Goal: Go to known website: Access a specific website the user already knows

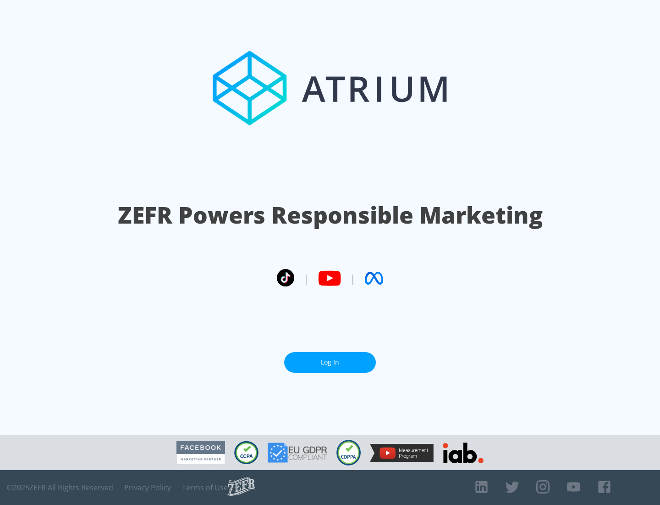
click at [330, 362] on link "Log In" at bounding box center [330, 362] width 92 height 21
